Goal: Task Accomplishment & Management: Use online tool/utility

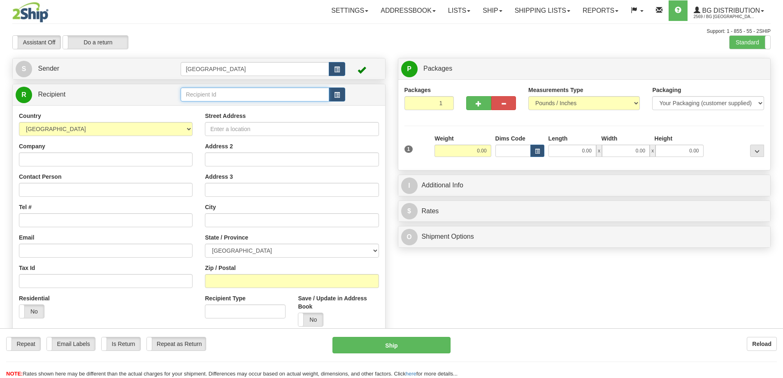
click at [230, 101] on input "text" at bounding box center [255, 95] width 149 height 14
click at [233, 96] on input "text" at bounding box center [255, 95] width 149 height 14
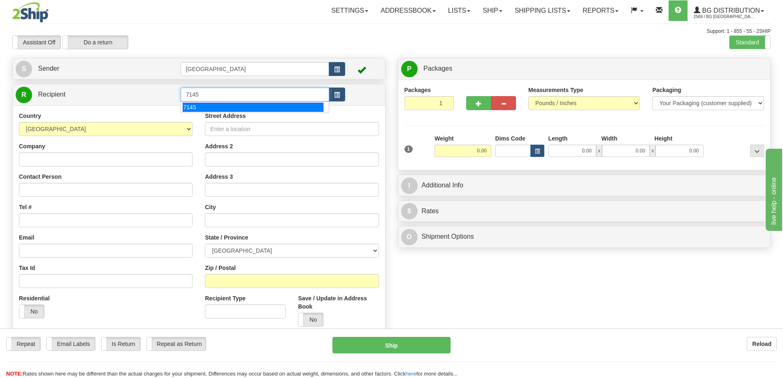
click at [243, 111] on div "7145" at bounding box center [253, 107] width 141 height 9
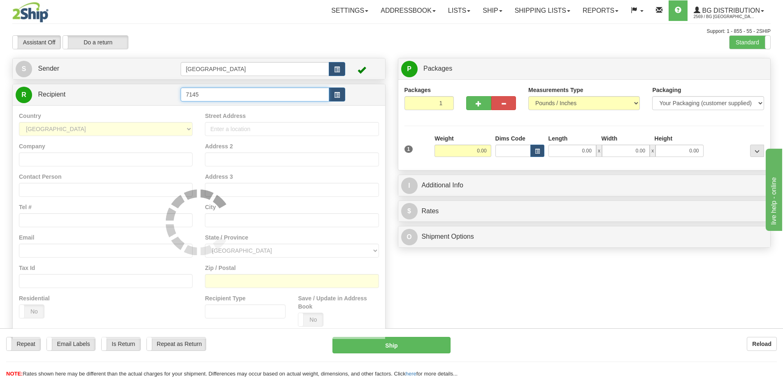
type input "7145"
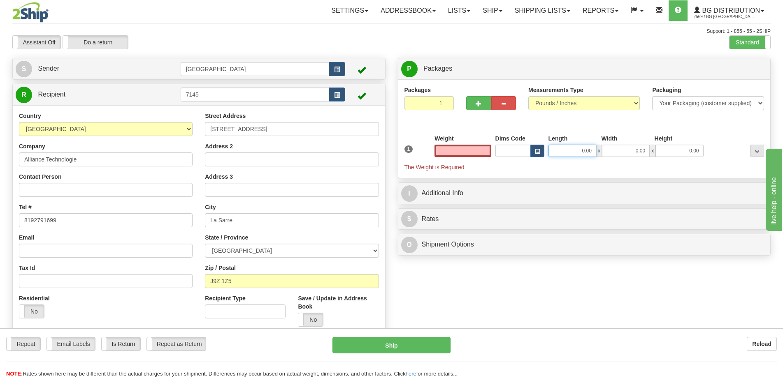
type input "0.00"
click at [577, 151] on input "0.00" at bounding box center [572, 151] width 48 height 12
type input "8.00"
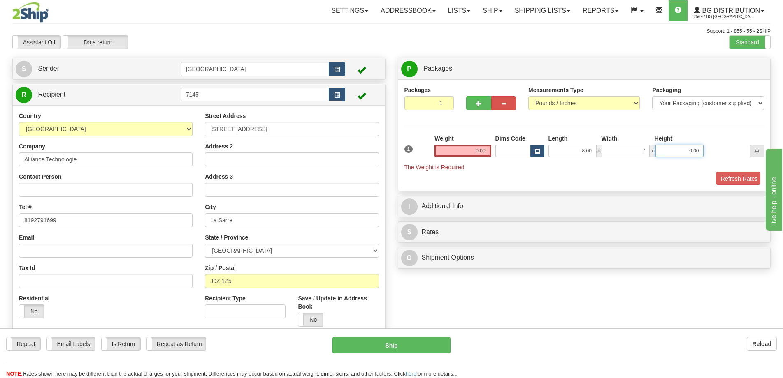
type input "7.00"
type input "6.00"
click at [485, 152] on input "0.00" at bounding box center [462, 151] width 56 height 12
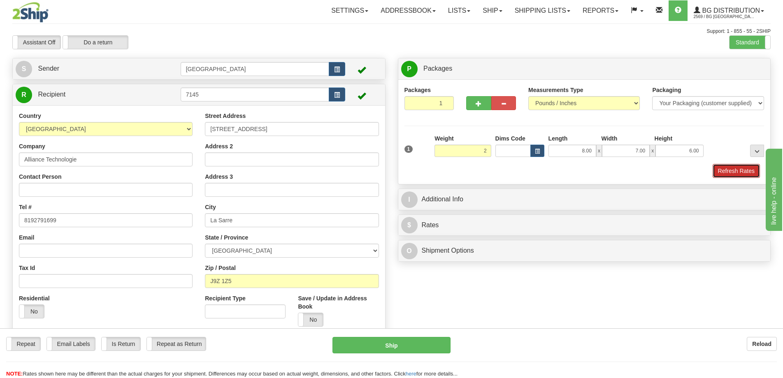
click at [716, 169] on button "Refresh Rates" at bounding box center [735, 171] width 47 height 14
type input "2.00"
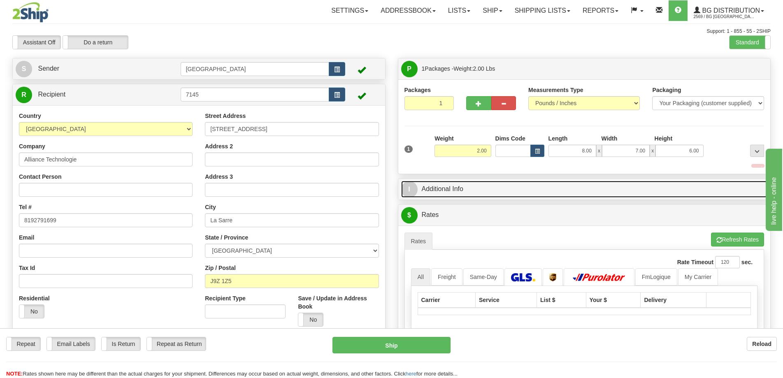
click at [688, 183] on link "I Additional Info" at bounding box center [584, 189] width 366 height 17
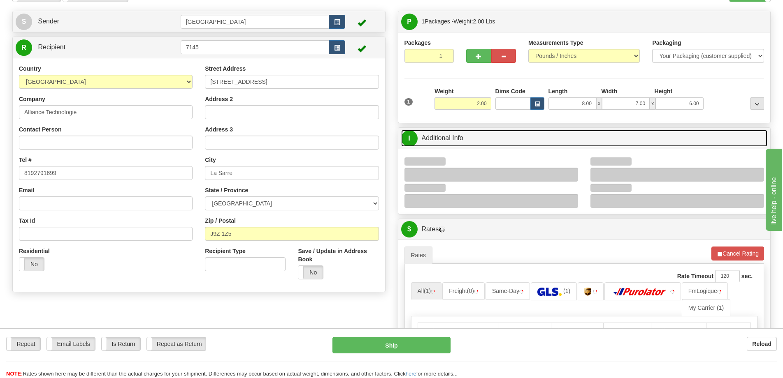
scroll to position [82, 0]
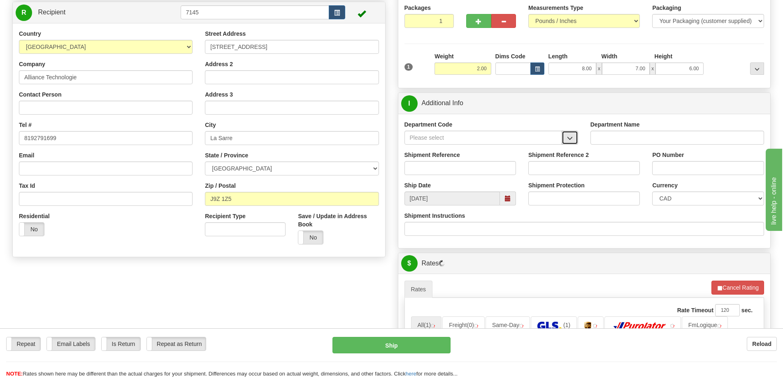
click at [573, 133] on button "button" at bounding box center [569, 138] width 16 height 14
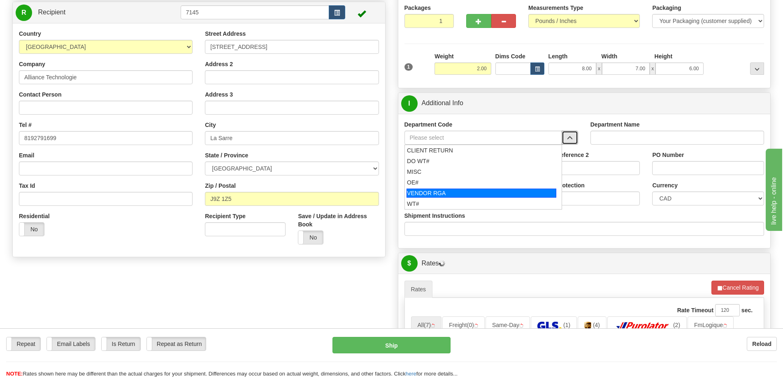
click at [444, 188] on li "VENDOR RGA" at bounding box center [483, 193] width 157 height 11
type input "VENDOR RGA"
type input "VENDOR RETURNS"
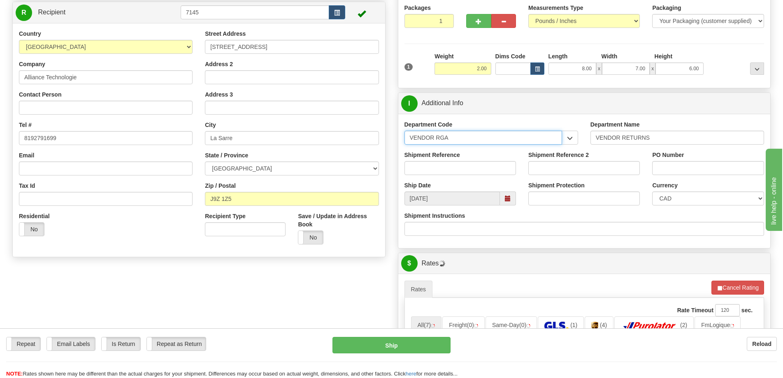
click at [467, 141] on input "VENDOR RGA" at bounding box center [483, 138] width 158 height 14
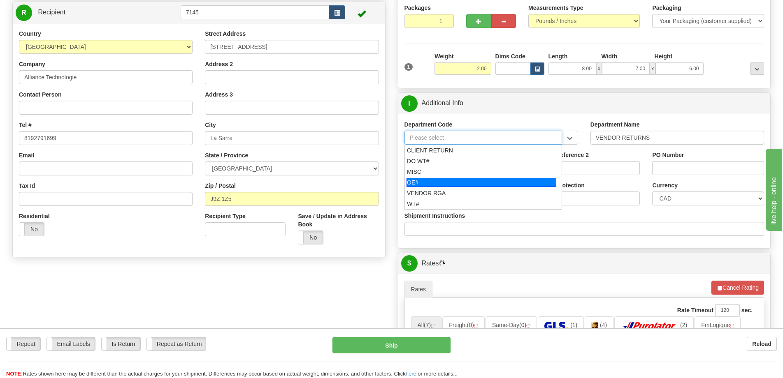
click at [432, 184] on div "OE#" at bounding box center [481, 182] width 150 height 9
type input "OE#"
type input "ORDERS"
type input "OE#"
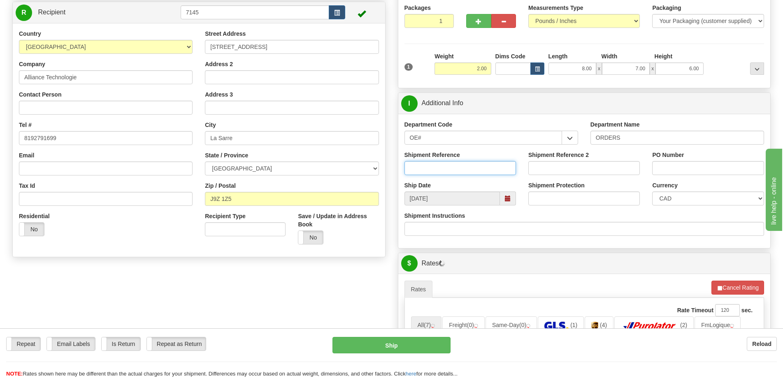
click at [440, 172] on input "Shipment Reference" at bounding box center [459, 168] width 111 height 14
type input "50319832-00"
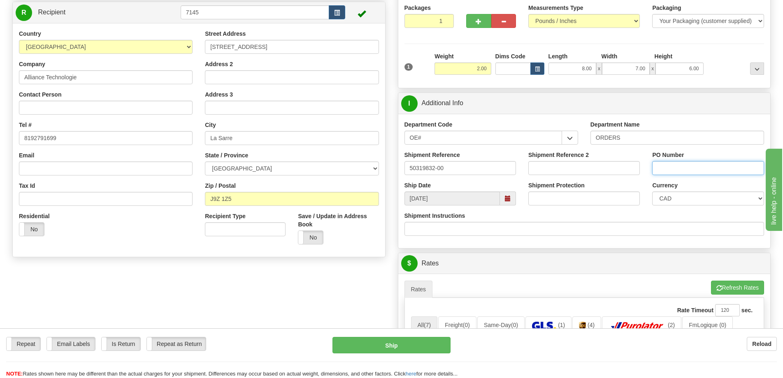
click at [678, 171] on input "PO Number" at bounding box center [707, 168] width 111 height 14
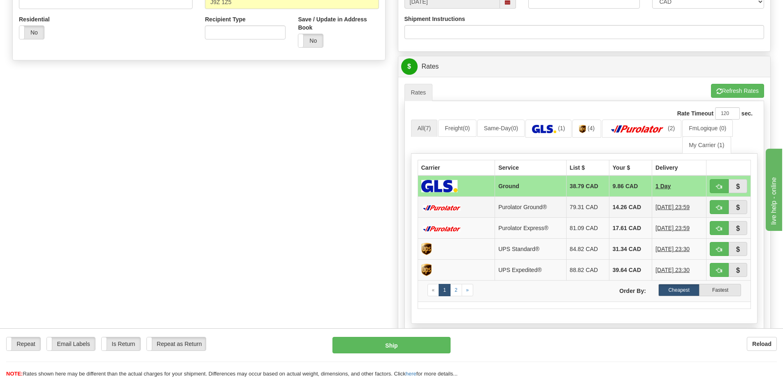
scroll to position [329, 0]
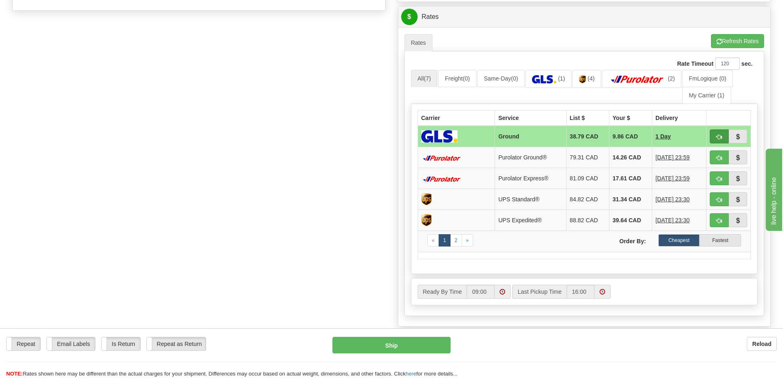
type input "."
click at [719, 138] on span "button" at bounding box center [719, 136] width 6 height 5
type input "1"
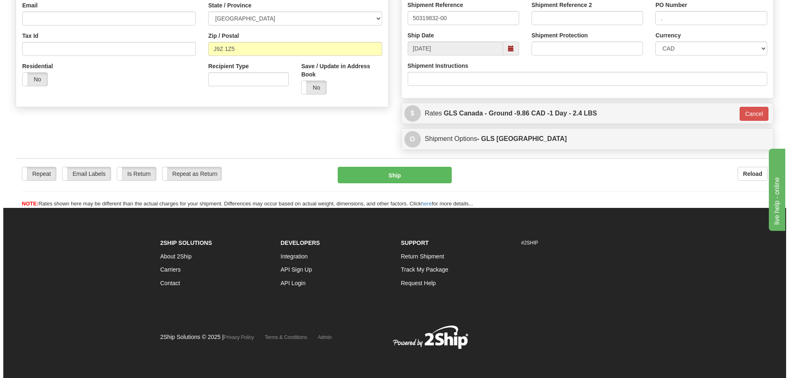
scroll to position [233, 0]
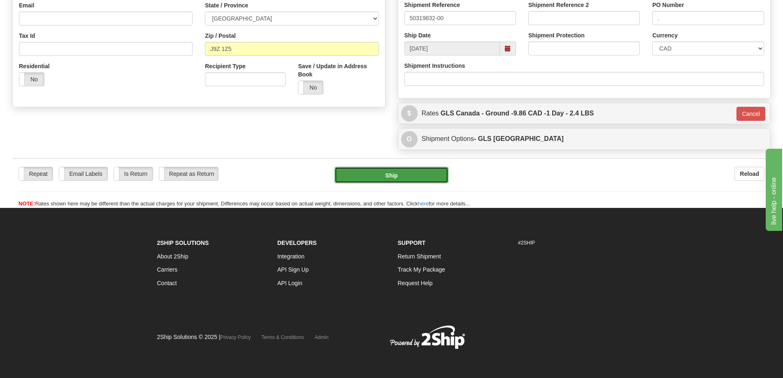
click at [389, 177] on button "Ship" at bounding box center [391, 175] width 114 height 16
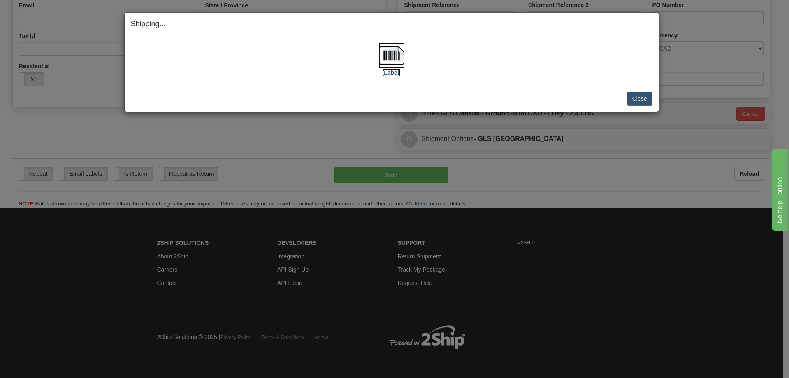
click at [381, 62] on img at bounding box center [391, 55] width 26 height 26
click at [637, 98] on button "Close" at bounding box center [640, 99] width 26 height 14
